Goal: Entertainment & Leisure: Consume media (video, audio)

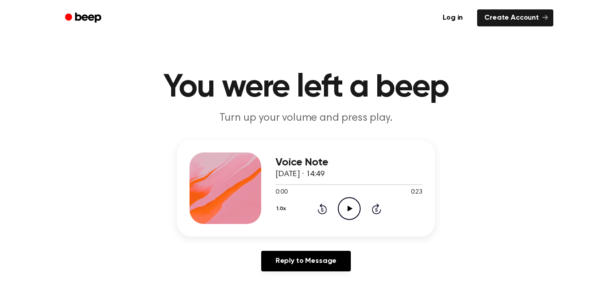
click at [351, 208] on icon "Play Audio" at bounding box center [349, 208] width 23 height 23
click at [346, 202] on icon "Pause Audio" at bounding box center [349, 208] width 23 height 23
click at [349, 209] on icon at bounding box center [349, 209] width 5 height 6
click at [344, 210] on icon "Play Audio" at bounding box center [349, 208] width 23 height 23
click at [347, 205] on icon "Play Audio" at bounding box center [349, 208] width 23 height 23
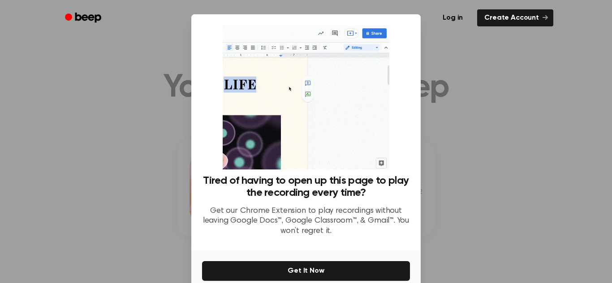
click at [445, 73] on div at bounding box center [306, 141] width 612 height 283
click at [433, 50] on div at bounding box center [306, 141] width 612 height 283
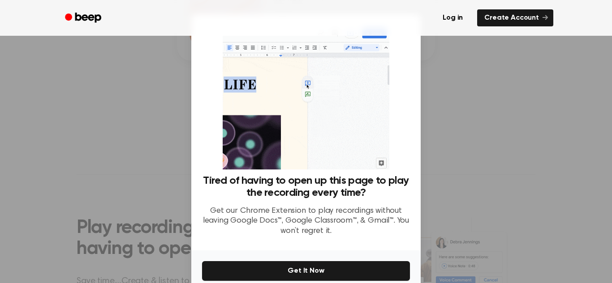
scroll to position [43, 0]
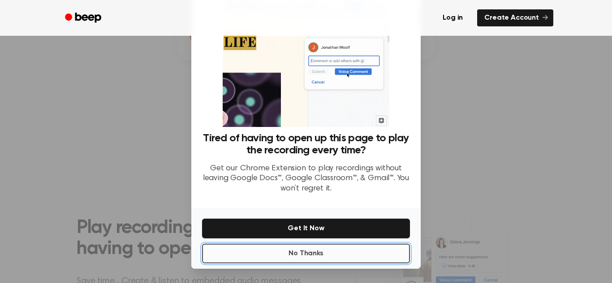
click at [315, 252] on button "No Thanks" at bounding box center [306, 254] width 208 height 20
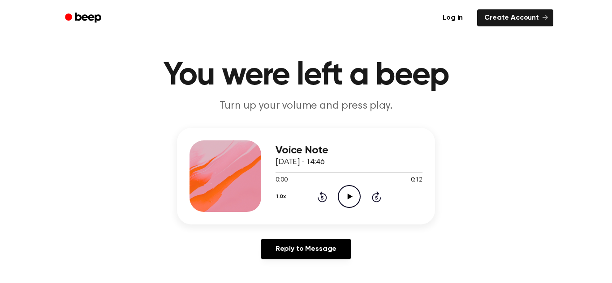
scroll to position [13, 0]
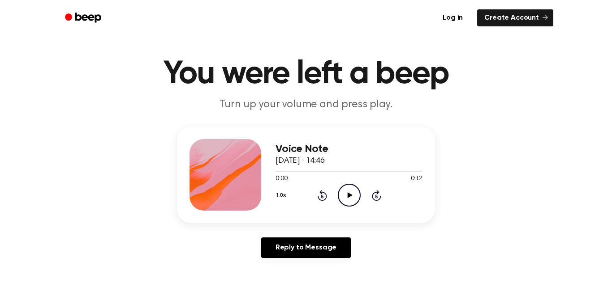
click at [352, 190] on icon "Play Audio" at bounding box center [349, 195] width 23 height 23
click at [352, 190] on icon "Pause Audio" at bounding box center [349, 195] width 23 height 23
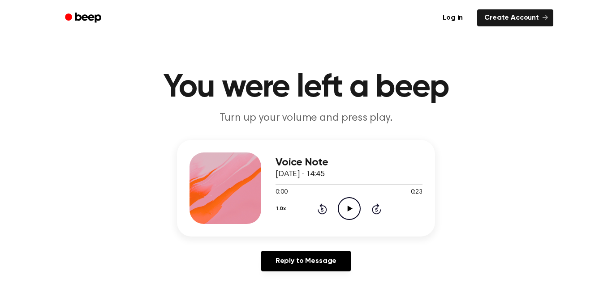
click at [343, 212] on icon "Play Audio" at bounding box center [349, 208] width 23 height 23
click at [358, 204] on icon "Play Audio" at bounding box center [349, 208] width 23 height 23
click at [358, 204] on icon "Pause Audio" at bounding box center [349, 208] width 23 height 23
click at [358, 204] on icon "Play Audio" at bounding box center [349, 208] width 23 height 23
